Goal: Task Accomplishment & Management: Use online tool/utility

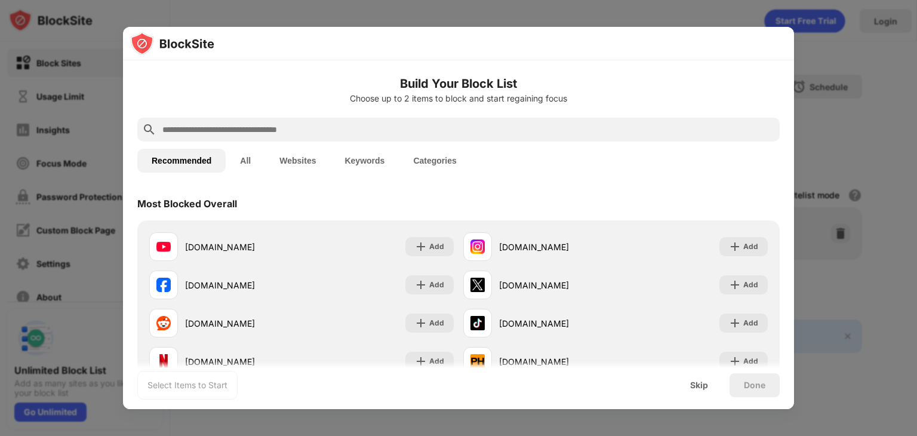
click at [398, 124] on input "text" at bounding box center [468, 129] width 614 height 14
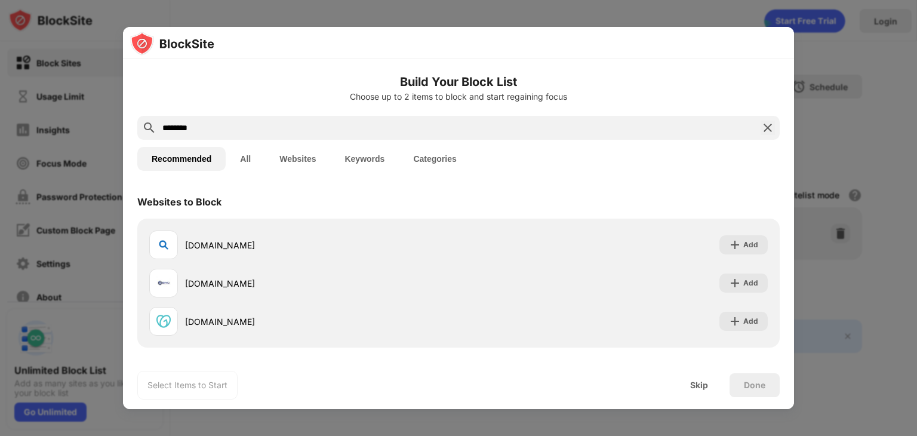
type input "********"
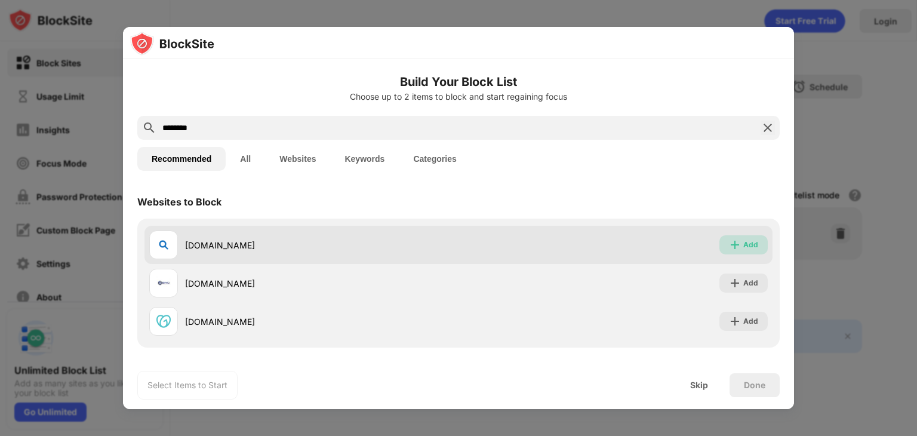
click at [732, 251] on div "Add" at bounding box center [744, 244] width 48 height 19
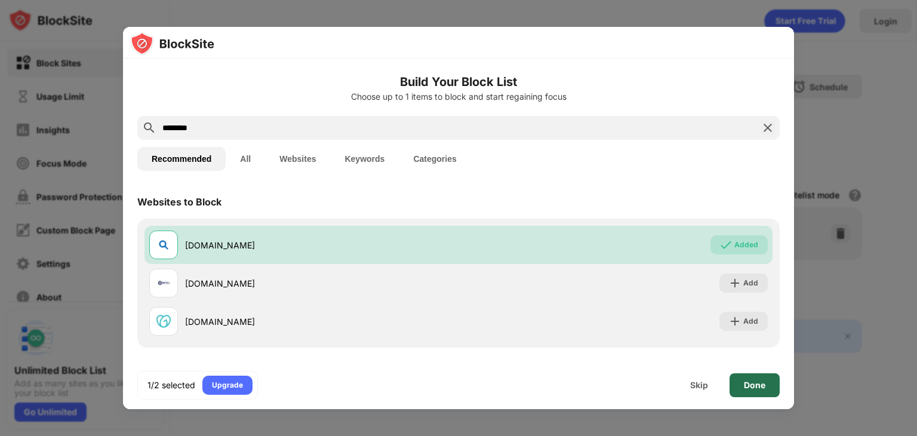
click at [743, 386] on div "Done" at bounding box center [755, 385] width 50 height 24
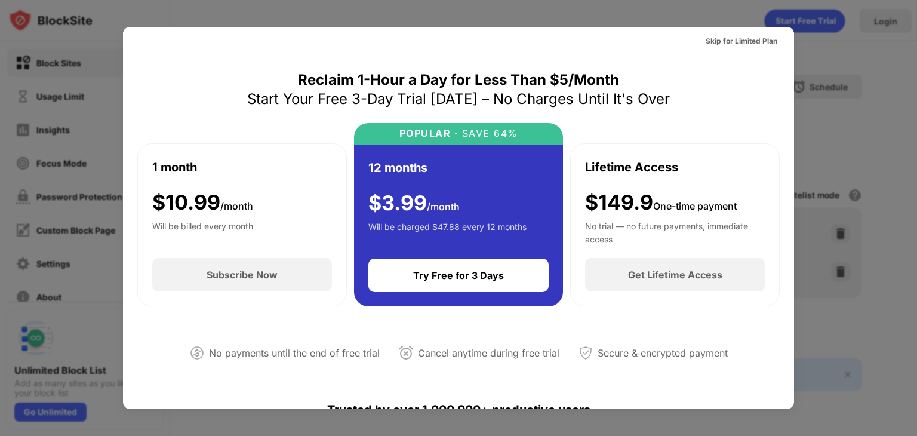
drag, startPoint x: 795, startPoint y: 158, endPoint x: 804, endPoint y: 193, distance: 35.9
click at [804, 193] on div at bounding box center [458, 218] width 917 height 436
click at [745, 38] on div "Skip for Limited Plan" at bounding box center [742, 41] width 72 height 12
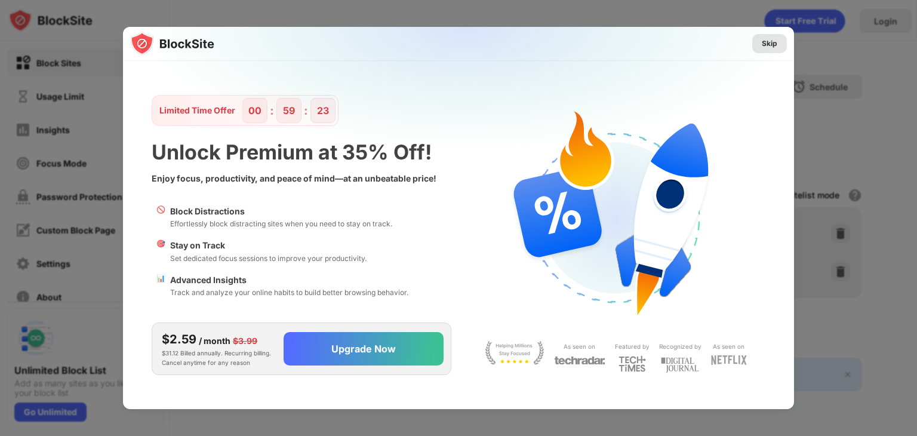
click at [769, 42] on div "Skip" at bounding box center [770, 44] width 16 height 12
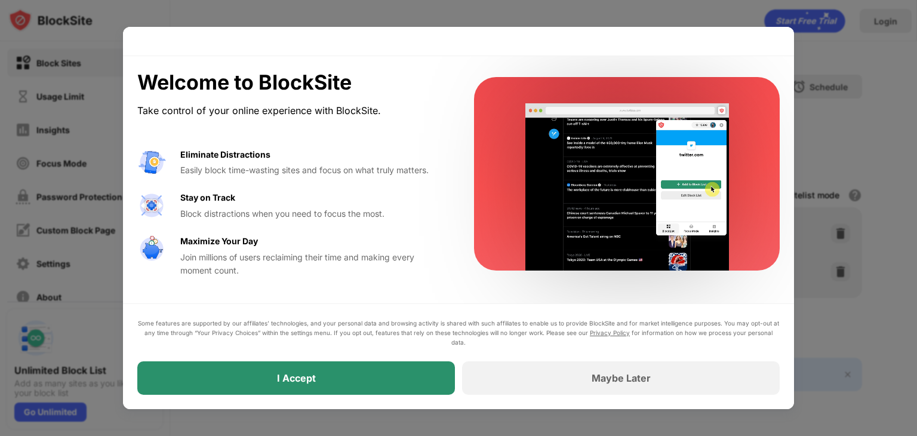
click at [334, 390] on div "I Accept" at bounding box center [296, 377] width 318 height 33
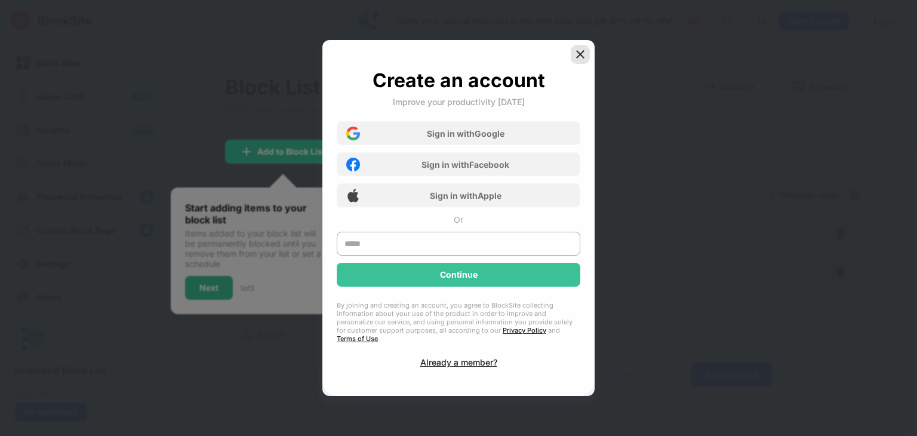
click at [576, 58] on img at bounding box center [580, 54] width 12 height 12
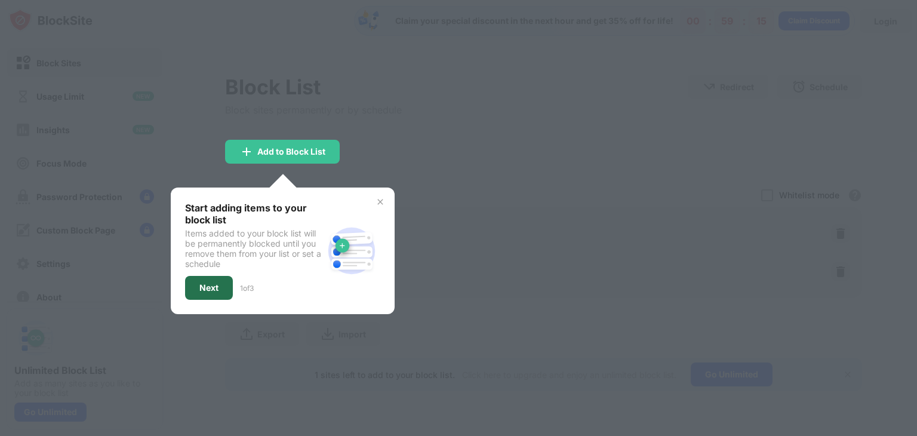
click at [196, 285] on div "Next" at bounding box center [209, 288] width 48 height 24
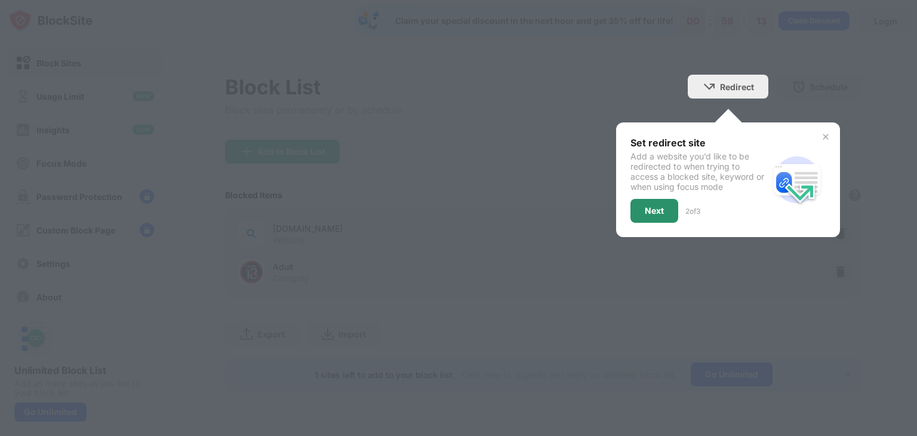
click at [654, 209] on div "Next" at bounding box center [654, 211] width 19 height 10
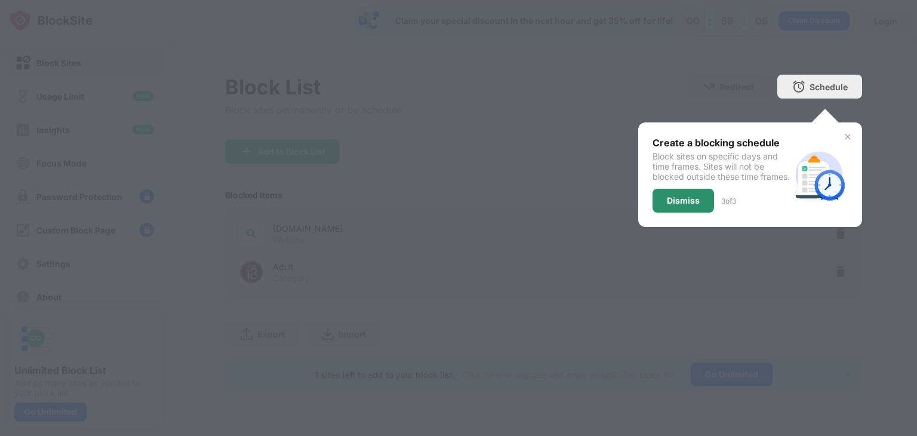
click at [694, 205] on div "Dismiss" at bounding box center [683, 201] width 33 height 10
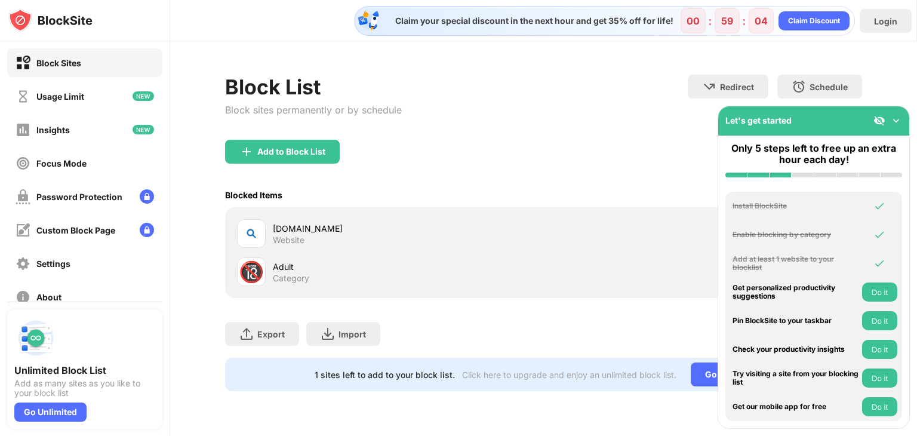
click at [434, 164] on div "Add to Block List" at bounding box center [543, 161] width 637 height 43
click at [898, 119] on img at bounding box center [896, 121] width 12 height 12
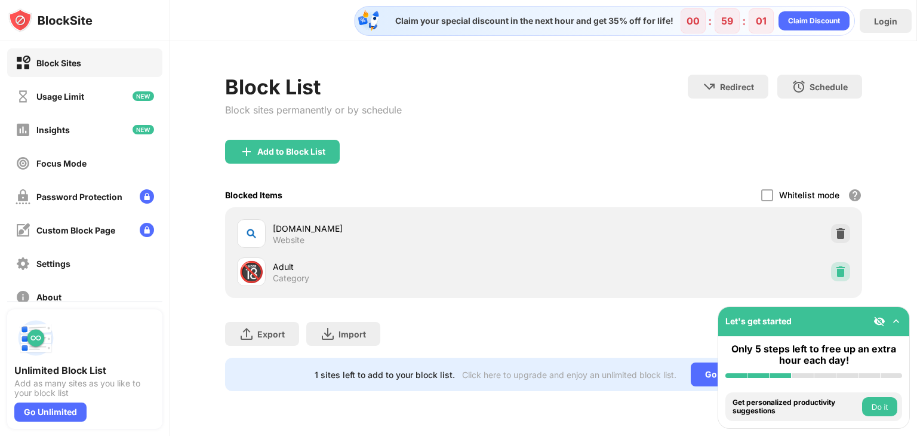
click at [840, 273] on img at bounding box center [841, 272] width 12 height 12
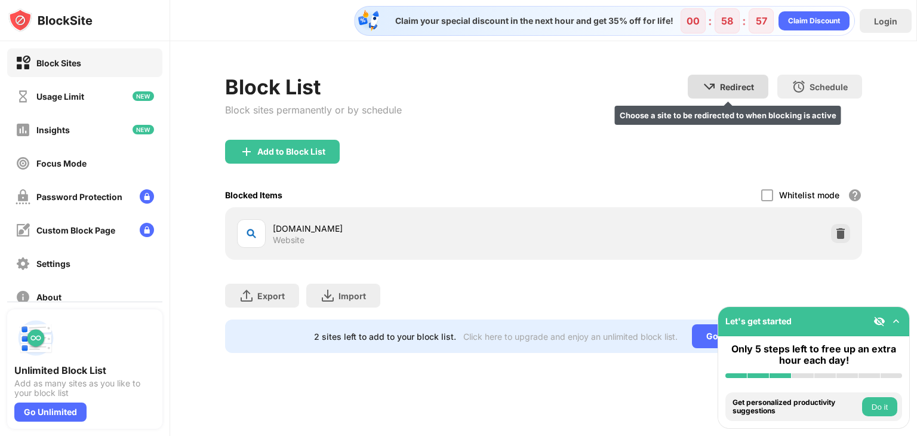
click at [712, 82] on img at bounding box center [709, 86] width 14 height 14
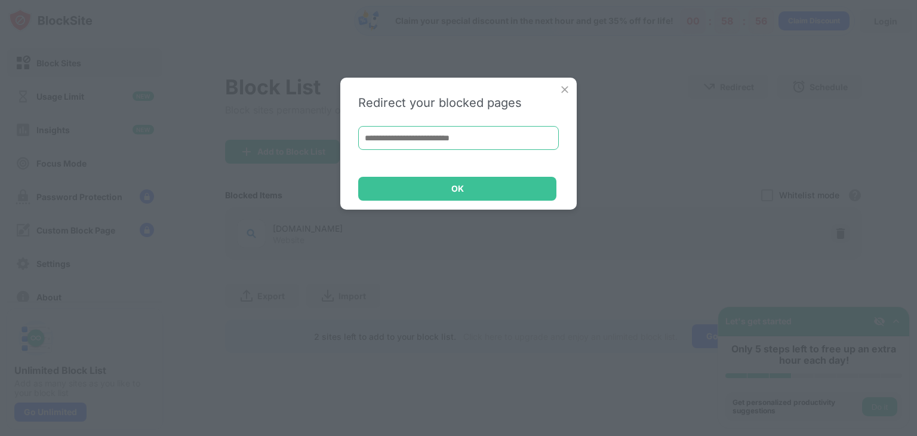
click at [490, 131] on input at bounding box center [458, 138] width 201 height 24
type input "*"
type input "**********"
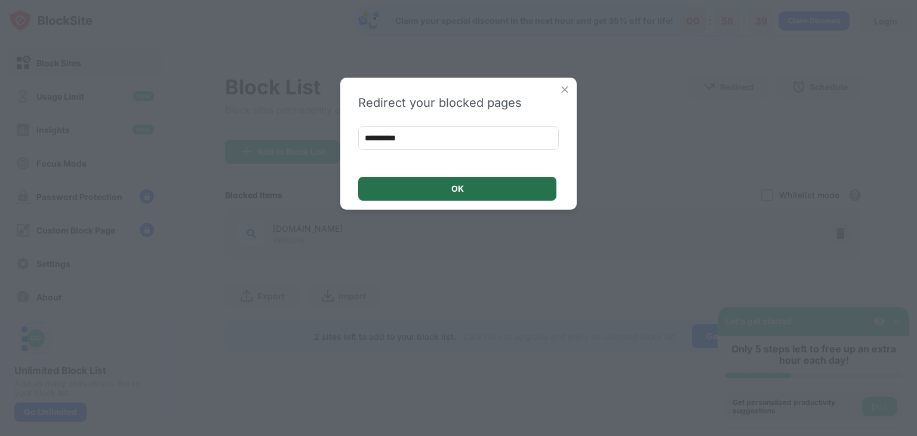
click at [426, 186] on div "OK" at bounding box center [457, 189] width 198 height 24
